Goal: Transaction & Acquisition: Purchase product/service

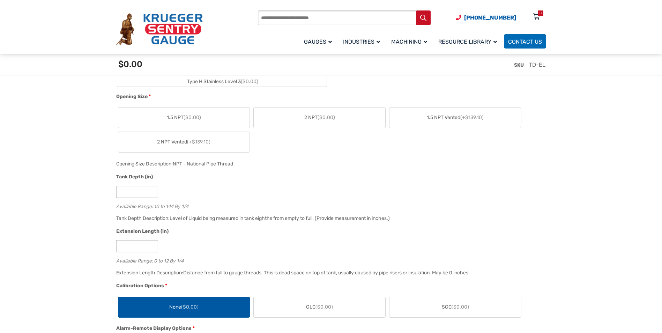
scroll to position [454, 0]
click at [187, 145] on span "2 NPT Vented (+$139.10)" at bounding box center [183, 141] width 53 height 7
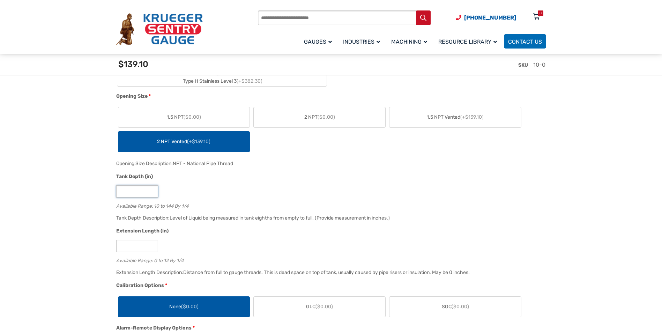
click at [134, 191] on input "**" at bounding box center [137, 191] width 42 height 12
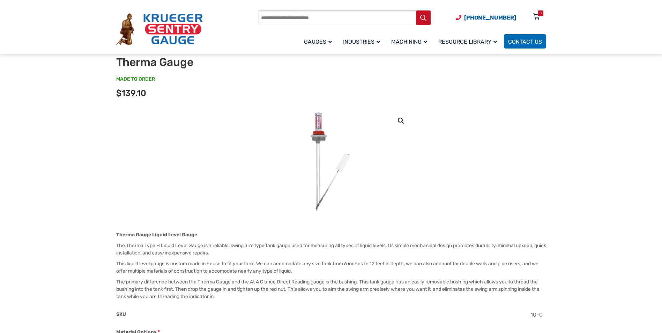
scroll to position [0, 0]
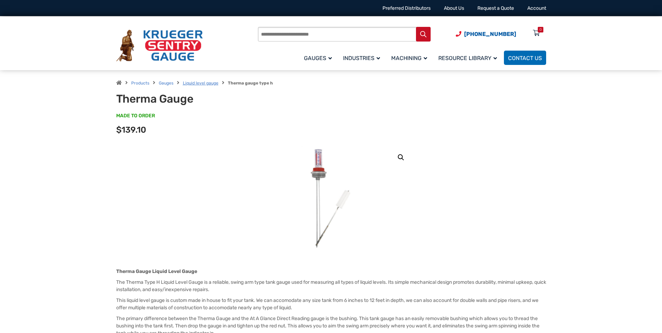
click at [196, 84] on link "Liquid level gauge" at bounding box center [201, 83] width 36 height 5
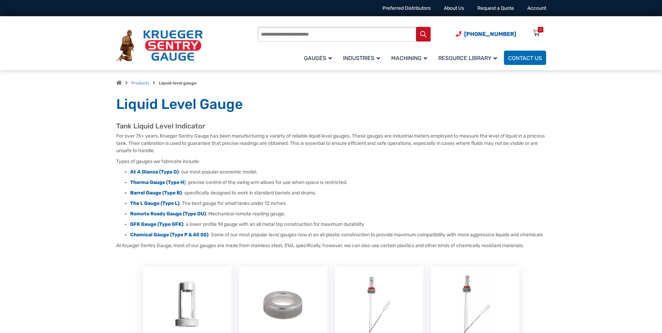
click at [191, 81] on strong "Liquid level gauge" at bounding box center [178, 83] width 38 height 5
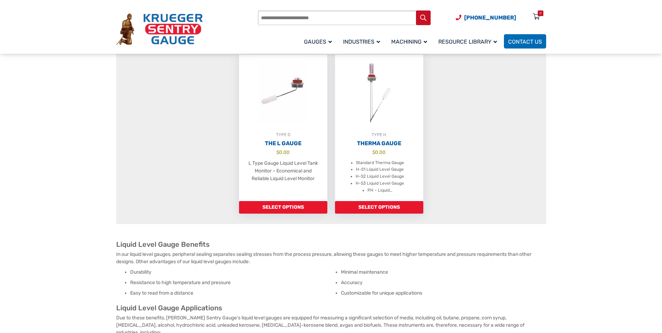
scroll to position [559, 0]
